Goal: Information Seeking & Learning: Learn about a topic

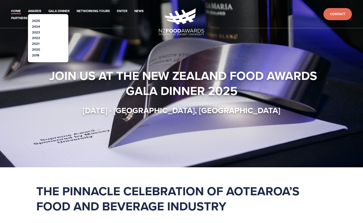
click at [39, 22] on link "2025" at bounding box center [36, 20] width 8 height 5
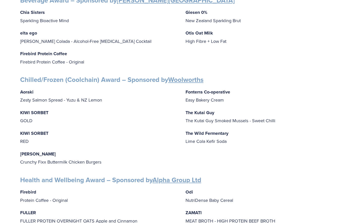
scroll to position [351, 0]
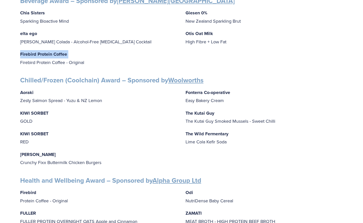
drag, startPoint x: 50, startPoint y: 49, endPoint x: 19, endPoint y: 51, distance: 31.8
click at [19, 51] on div "Finalists PEOPLE AWARDS Emerging Talent: Food Science and Technology – Sponsore…" at bounding box center [181, 169] width 331 height 843
drag, startPoint x: 68, startPoint y: 48, endPoint x: 51, endPoint y: 51, distance: 17.2
click at [14, 49] on div "Finalists PEOPLE AWARDS Emerging Talent: Food Science and Technology – Sponsore…" at bounding box center [181, 169] width 363 height 875
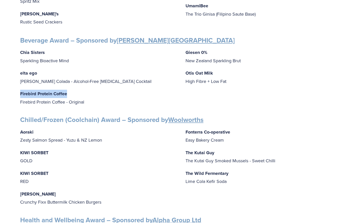
scroll to position [312, 0]
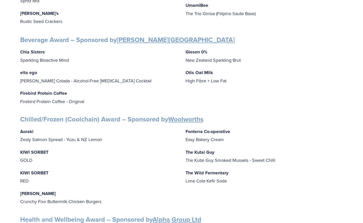
click at [85, 92] on p "Firebird Protein Coffee Firebird Protein Coffee - Original" at bounding box center [98, 97] width 157 height 16
drag, startPoint x: 51, startPoint y: 87, endPoint x: 10, endPoint y: 86, distance: 41.1
click at [10, 86] on div "Finalists PEOPLE AWARDS Emerging Talent: Food Science and Technology – Sponsore…" at bounding box center [181, 208] width 363 height 875
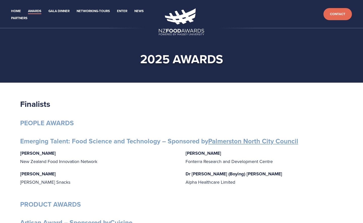
scroll to position [0, 0]
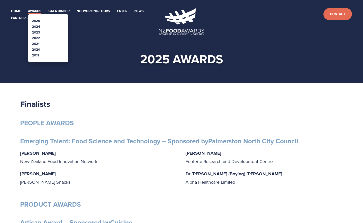
click at [38, 27] on link "2024" at bounding box center [36, 26] width 8 height 5
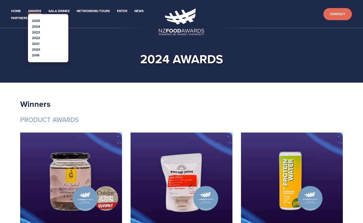
click at [38, 32] on link "2023" at bounding box center [36, 32] width 8 height 5
click at [39, 37] on link "2022" at bounding box center [36, 38] width 8 height 5
click at [34, 39] on link "2022" at bounding box center [36, 38] width 8 height 5
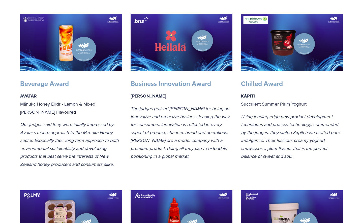
scroll to position [322, 0]
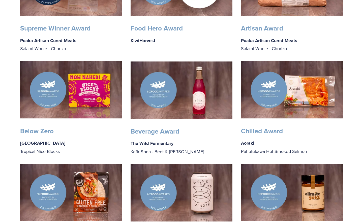
scroll to position [188, 0]
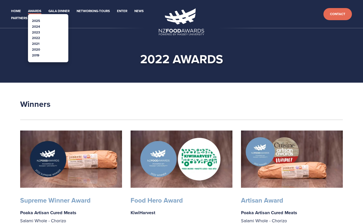
click at [38, 12] on link "Awards" at bounding box center [34, 11] width 13 height 6
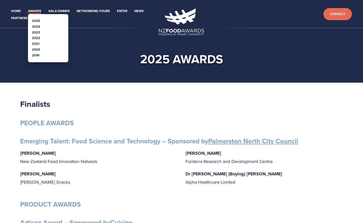
click at [38, 43] on link "2021" at bounding box center [35, 43] width 7 height 5
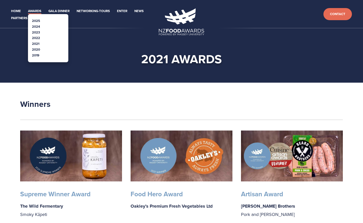
click at [35, 13] on link "Awards" at bounding box center [34, 11] width 13 height 6
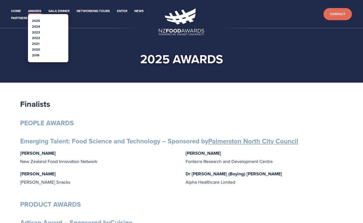
click at [36, 21] on link "2025" at bounding box center [36, 20] width 8 height 5
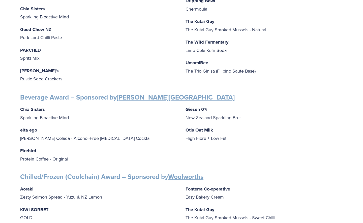
scroll to position [254, 0]
